Goal: Transaction & Acquisition: Book appointment/travel/reservation

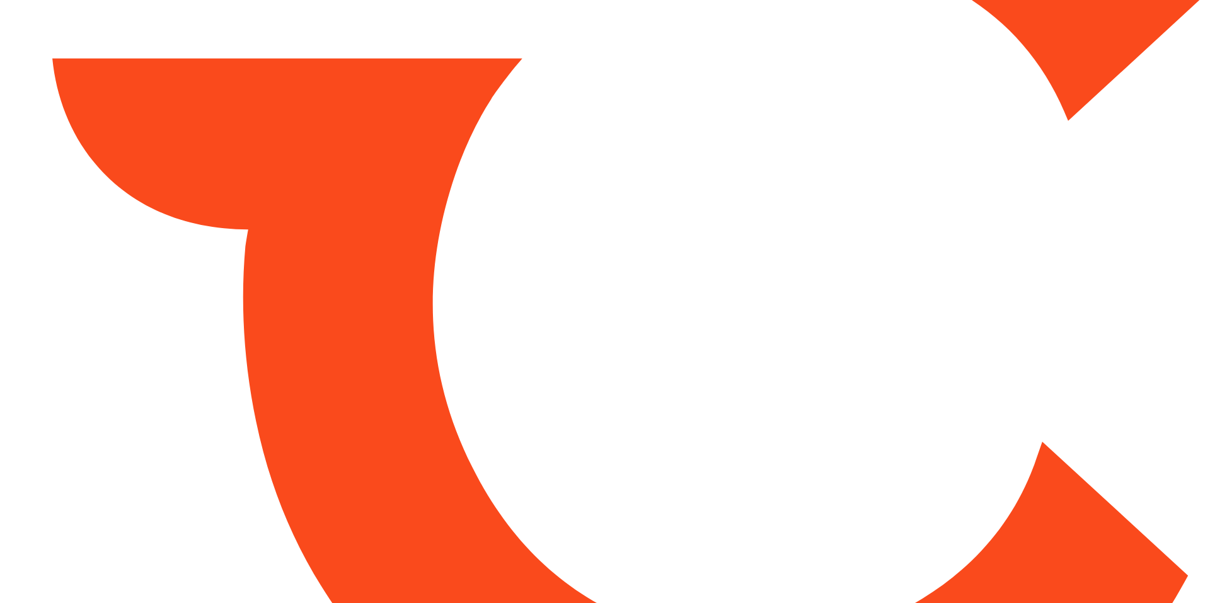
type input "*****"
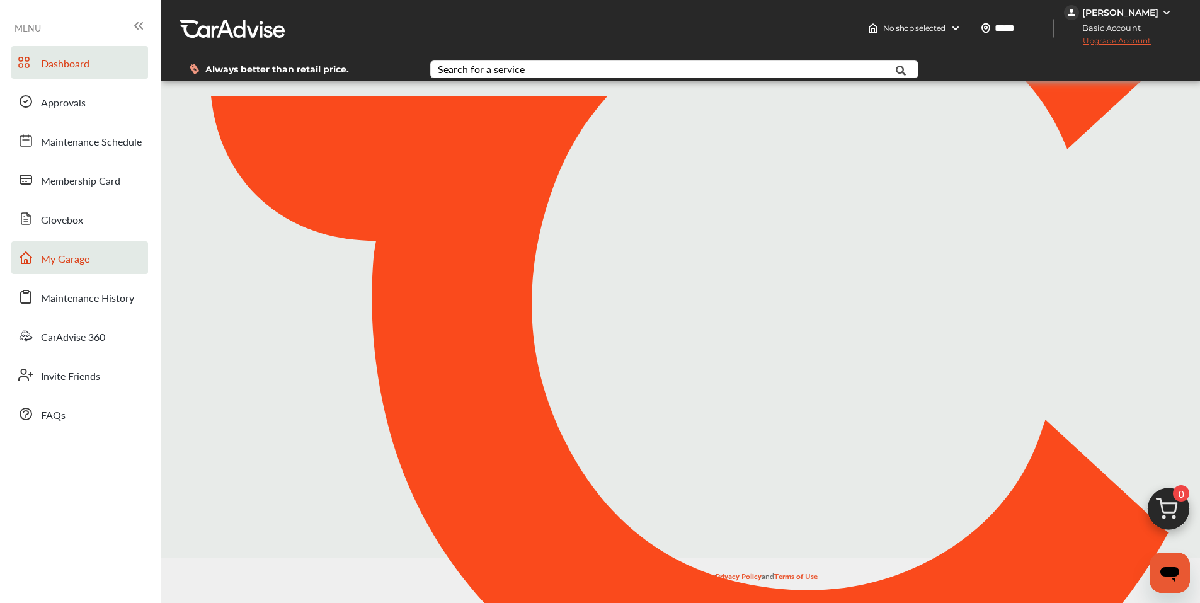
click at [75, 266] on span "My Garage" at bounding box center [65, 259] width 49 height 16
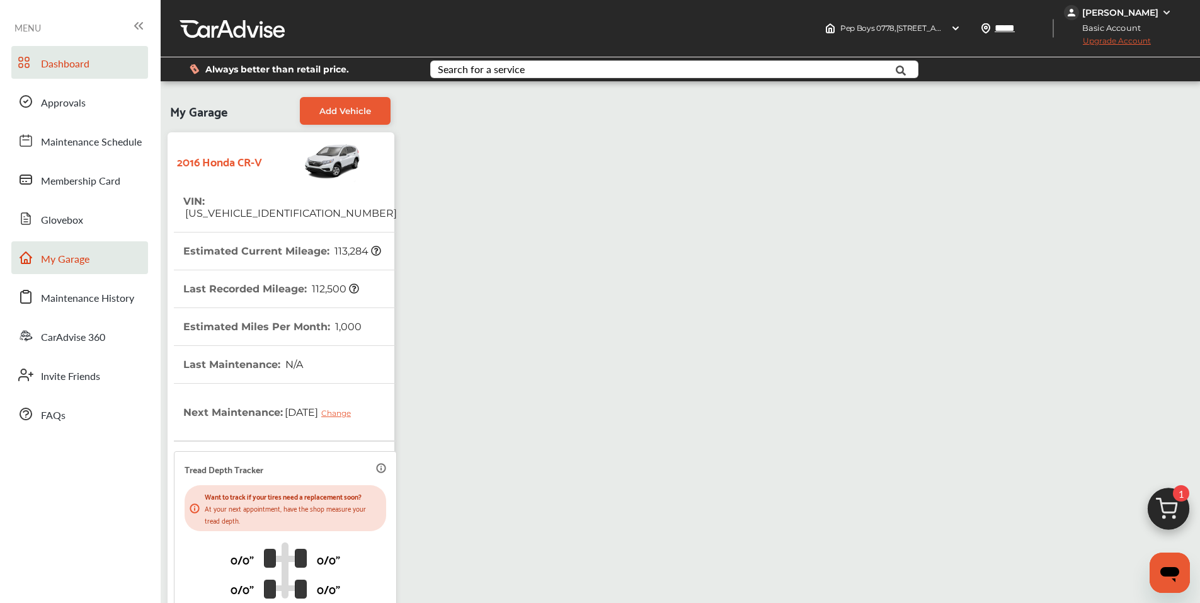
click at [74, 61] on span "Dashboard" at bounding box center [65, 64] width 49 height 16
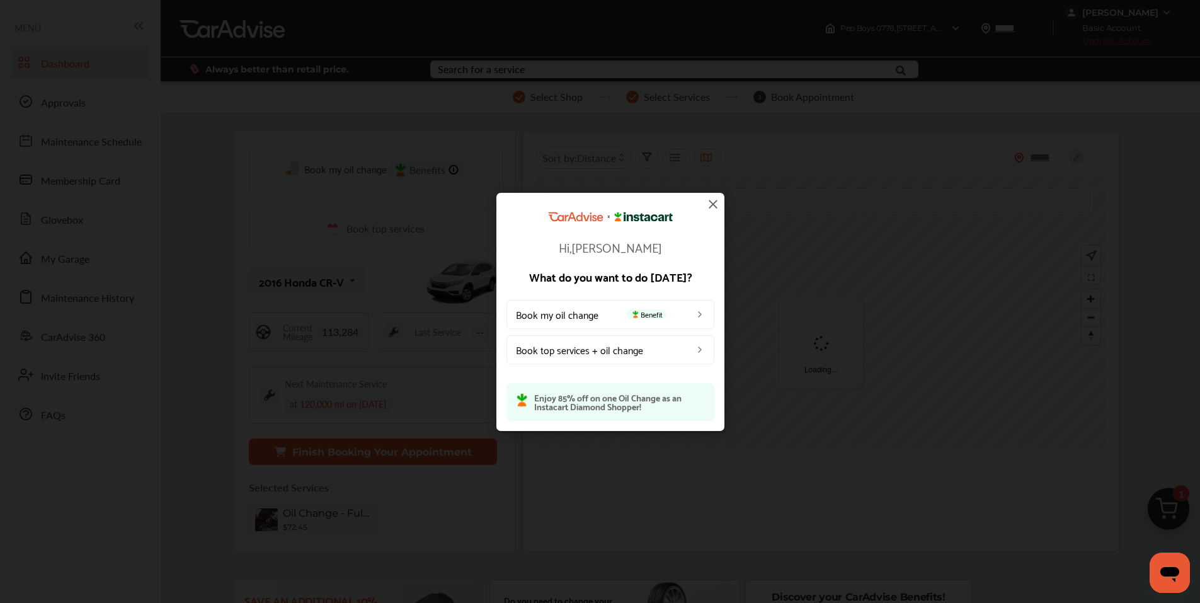
click at [715, 204] on img at bounding box center [713, 204] width 15 height 15
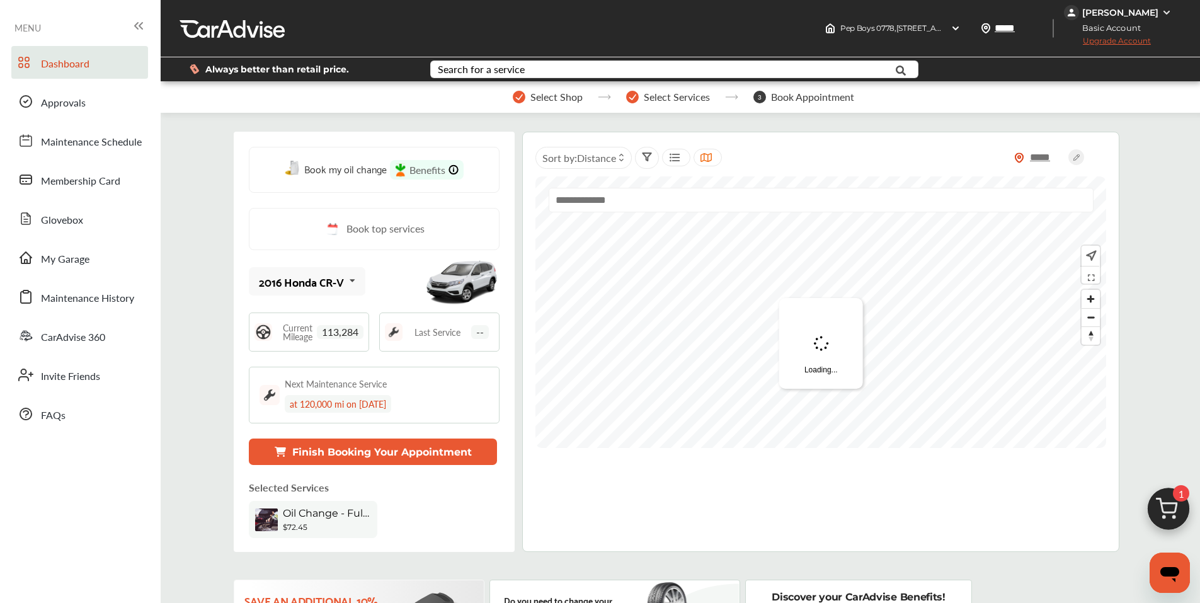
click at [1126, 10] on div "[PERSON_NAME]" at bounding box center [1121, 12] width 76 height 11
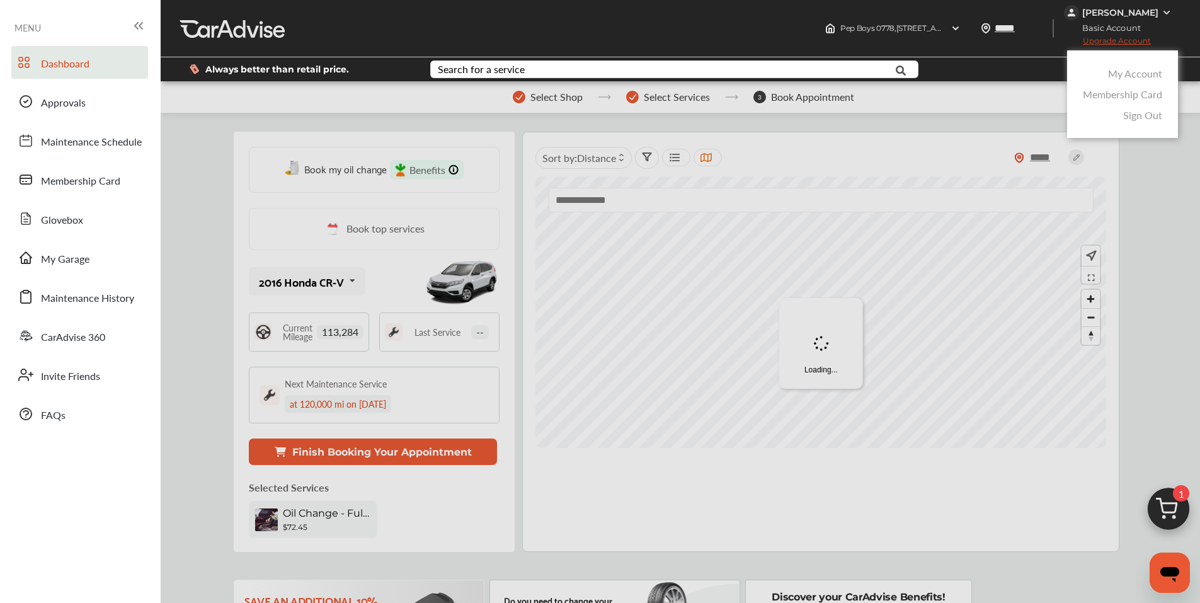
click at [1137, 76] on link "My Account" at bounding box center [1135, 73] width 54 height 14
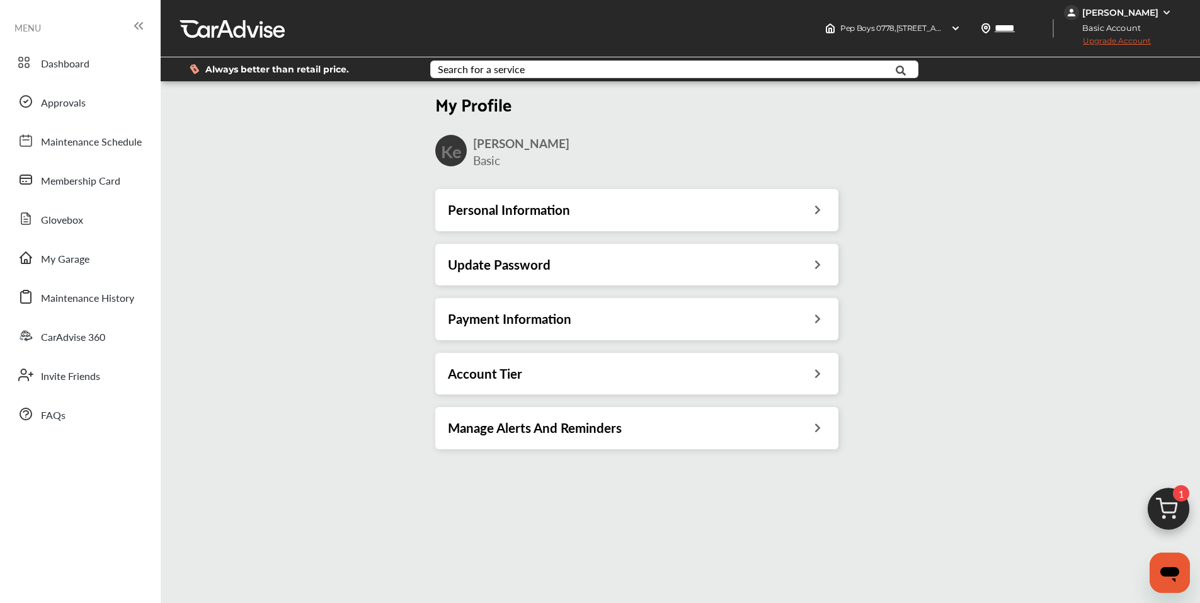
click at [539, 212] on h3 "Personal Information" at bounding box center [509, 210] width 122 height 16
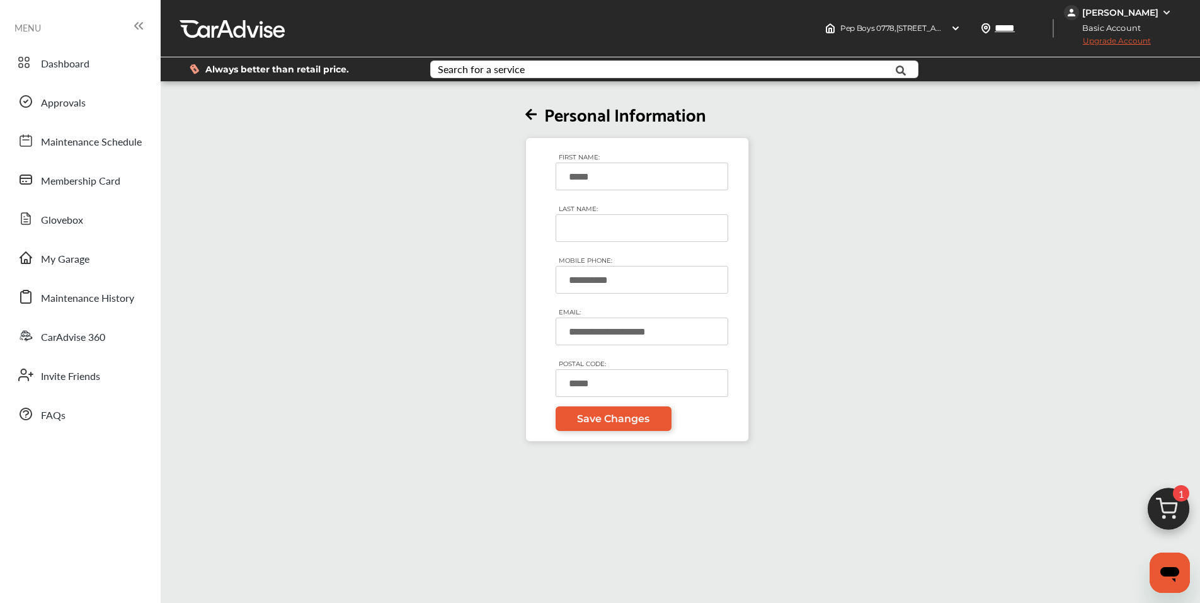
click at [630, 225] on input "LAST NAME:" at bounding box center [642, 228] width 173 height 28
type input "*******"
click at [622, 423] on span "Save Changes" at bounding box center [613, 419] width 72 height 12
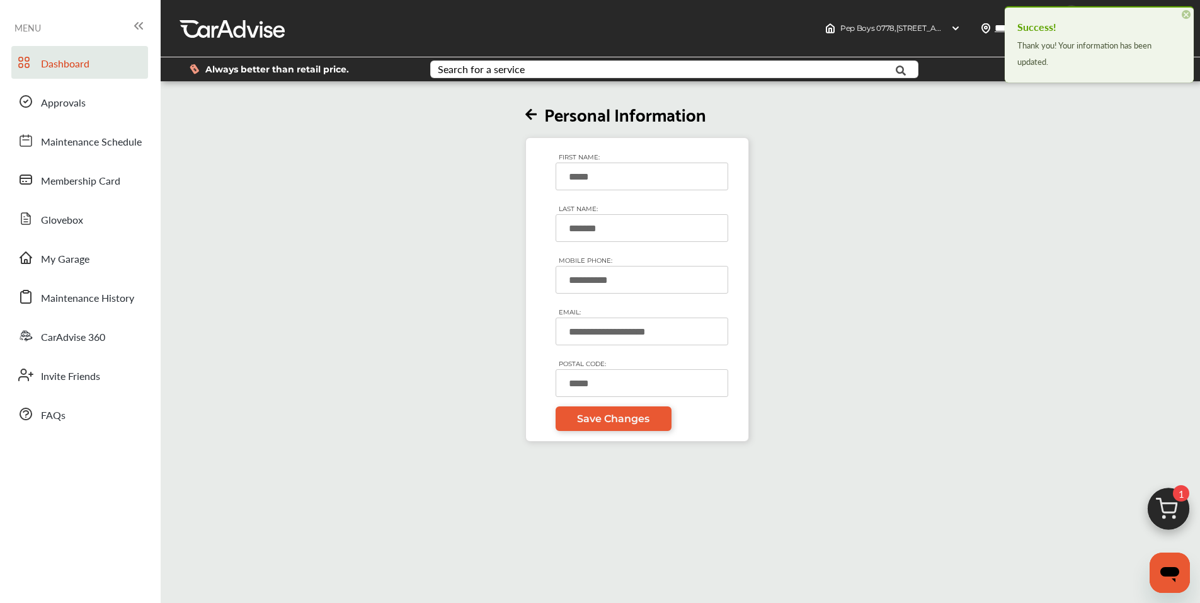
click at [84, 63] on span "Dashboard" at bounding box center [65, 64] width 49 height 16
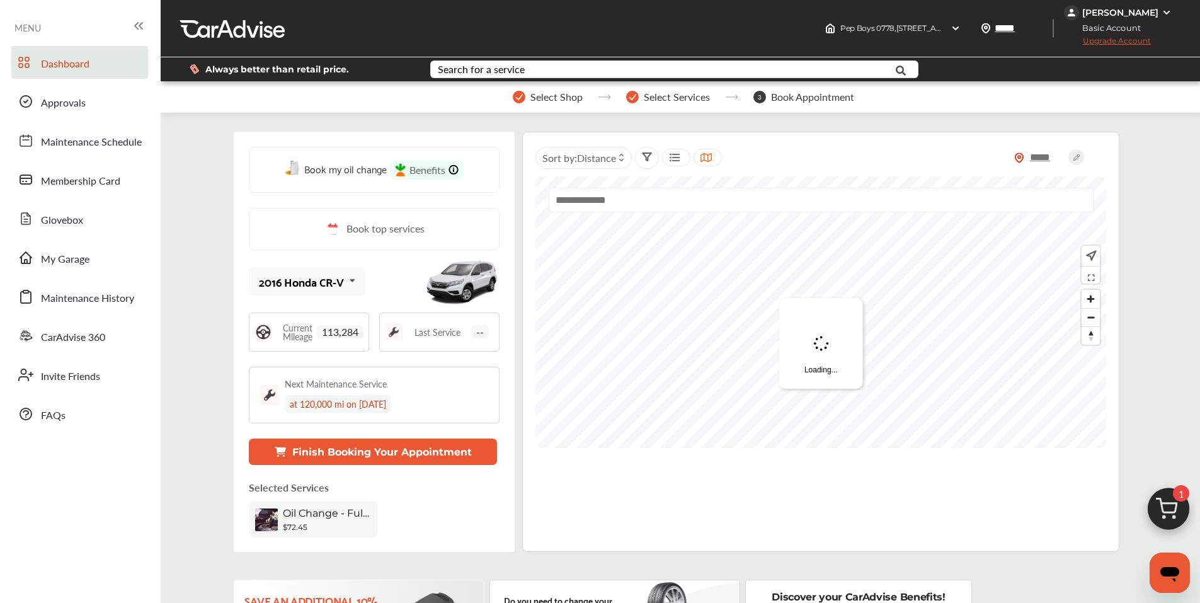
click at [1170, 507] on img at bounding box center [1169, 512] width 60 height 60
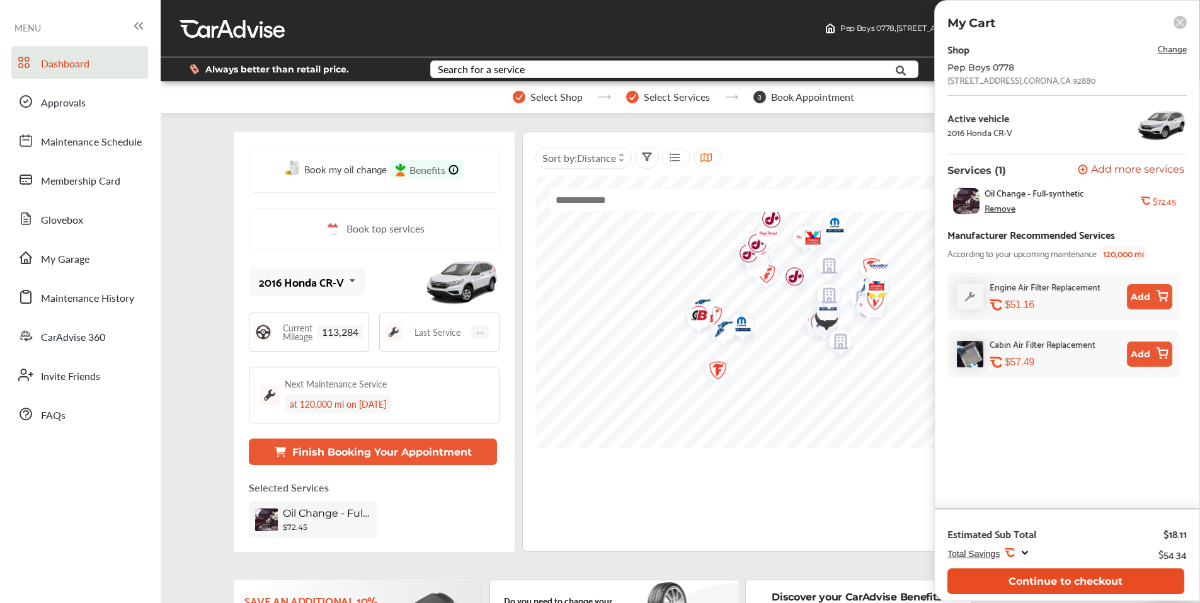
click at [1083, 575] on button "Continue to checkout" at bounding box center [1066, 581] width 237 height 26
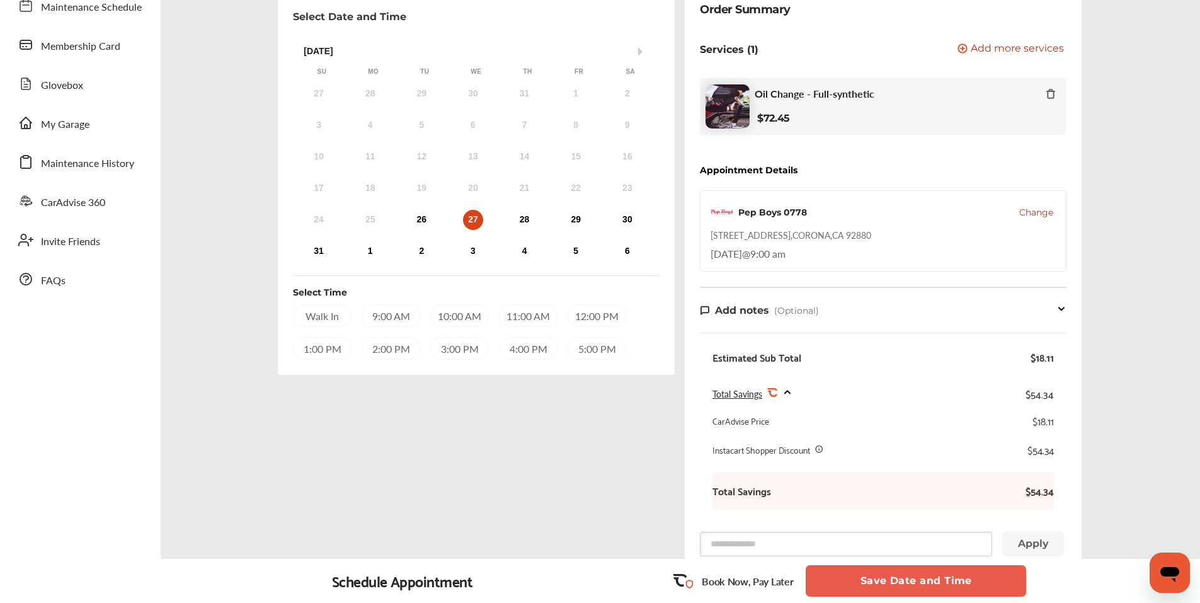
scroll to position [189, 0]
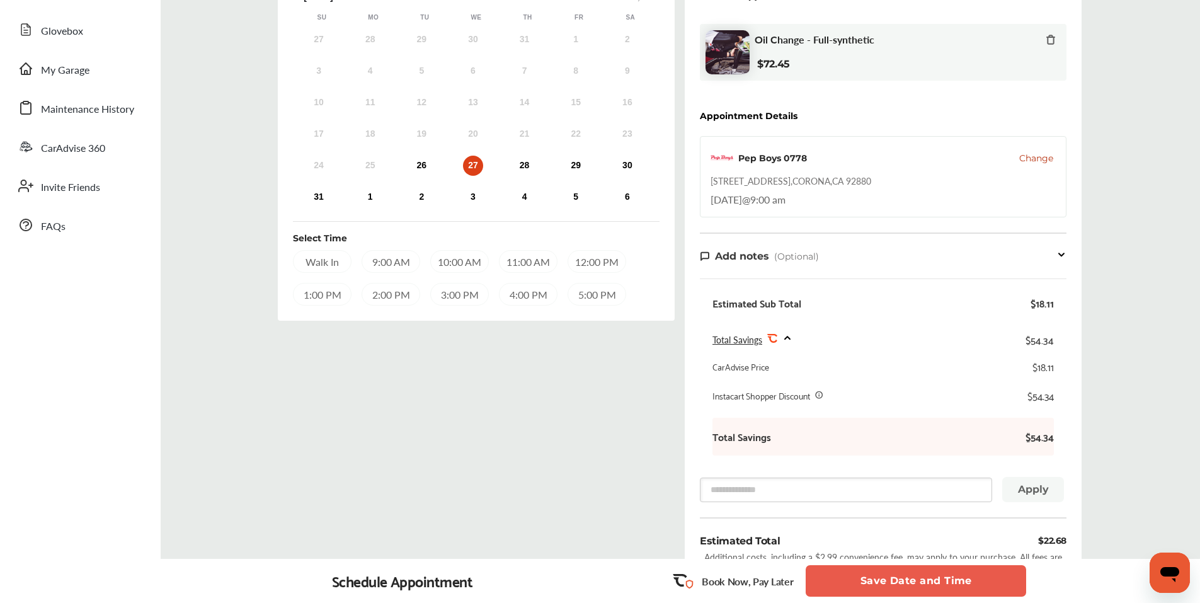
click at [954, 582] on button "Save Date and Time" at bounding box center [916, 581] width 221 height 32
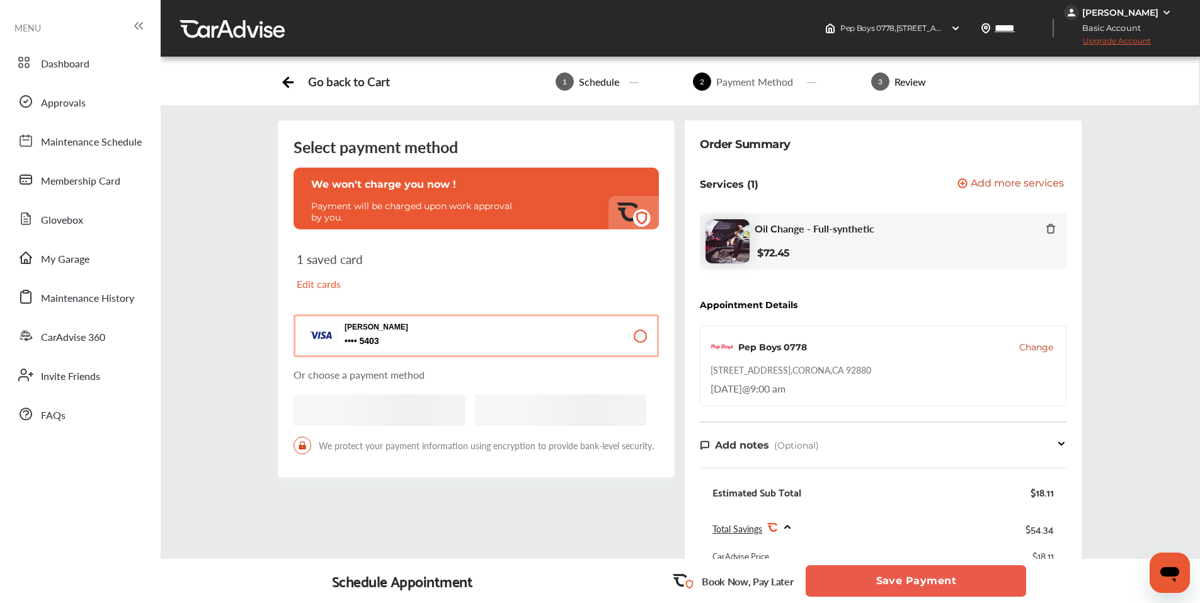
click at [910, 587] on button "Save Payment" at bounding box center [916, 581] width 221 height 32
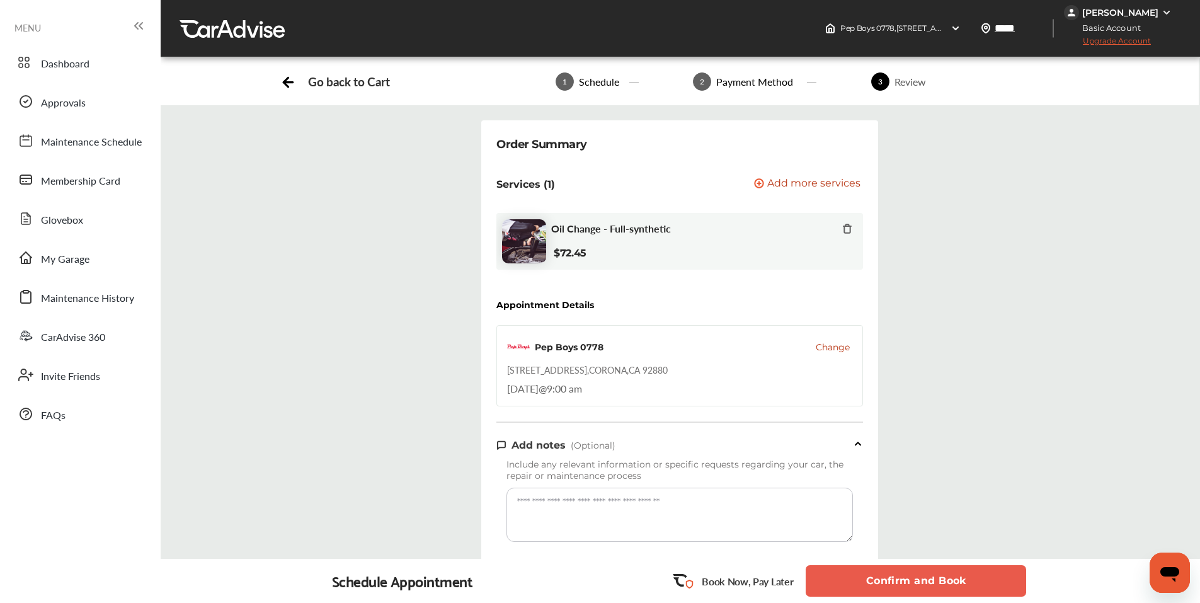
click at [910, 586] on button "Confirm and Book" at bounding box center [916, 581] width 221 height 32
